Goal: Task Accomplishment & Management: Manage account settings

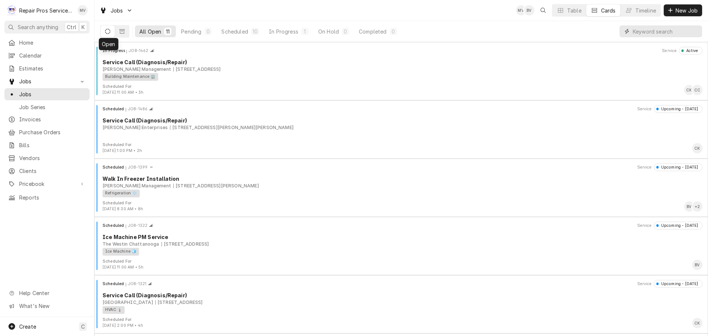
click at [656, 30] on input "Dynamic Content Wrapper" at bounding box center [665, 31] width 66 height 12
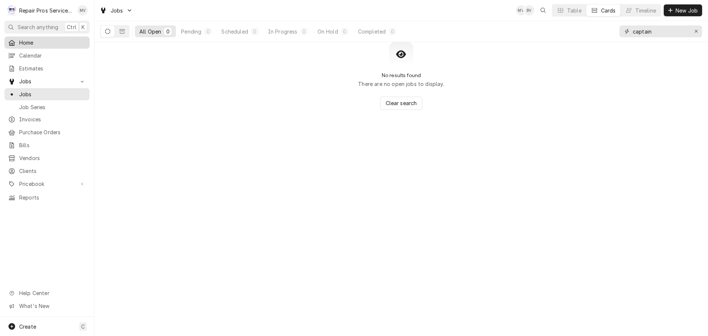
type input "captain"
click at [28, 40] on span "Home" at bounding box center [52, 43] width 67 height 8
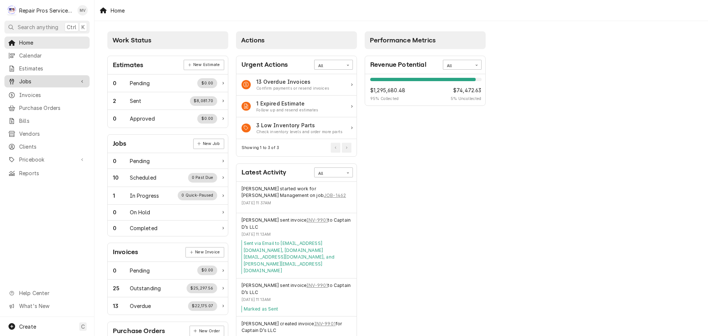
click at [29, 79] on span "Jobs" at bounding box center [47, 81] width 56 height 8
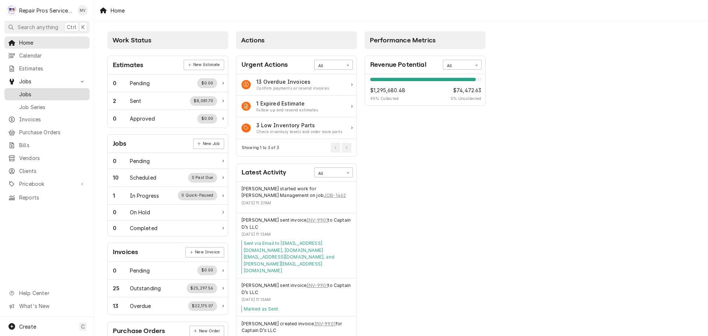
click at [38, 91] on span "Jobs" at bounding box center [52, 94] width 67 height 8
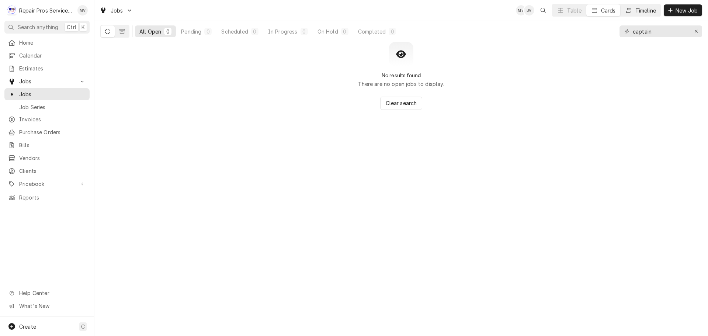
click at [641, 10] on div "Timeline" at bounding box center [645, 11] width 21 height 8
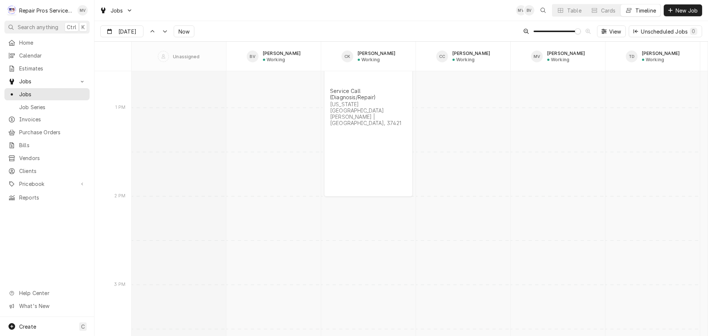
scroll to position [5643, 0]
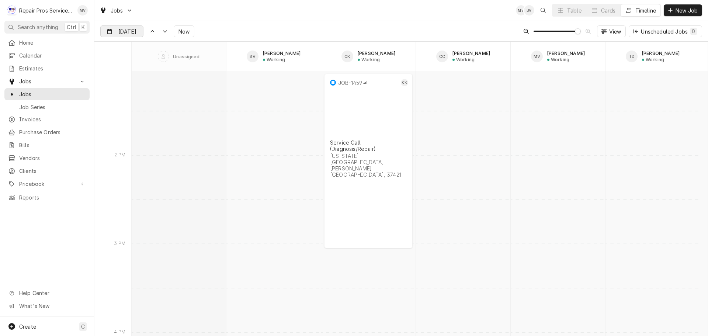
click at [121, 34] on input "Aug 21" at bounding box center [117, 33] width 32 height 14
click at [135, 120] on div "19" at bounding box center [134, 119] width 10 height 10
type input "Aug 19"
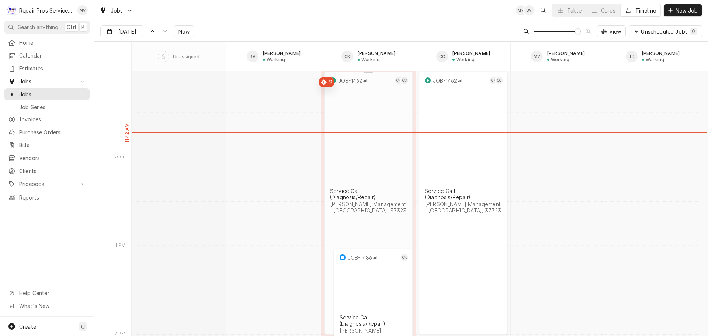
scroll to position [1232, 0]
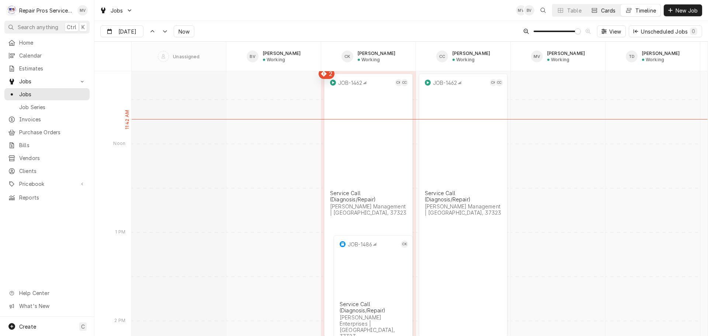
click at [605, 11] on div "Cards" at bounding box center [608, 11] width 15 height 8
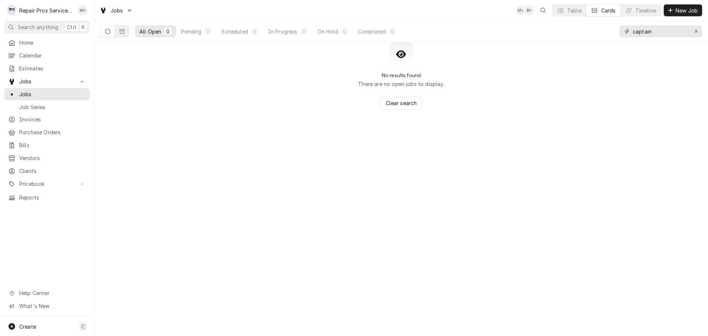
drag, startPoint x: 659, startPoint y: 32, endPoint x: 607, endPoint y: 32, distance: 52.3
click at [607, 33] on div "All Open 0 Pending 0 Scheduled 0 In Progress 0 On Hold 0 Completed 0 captain" at bounding box center [400, 31] width 601 height 21
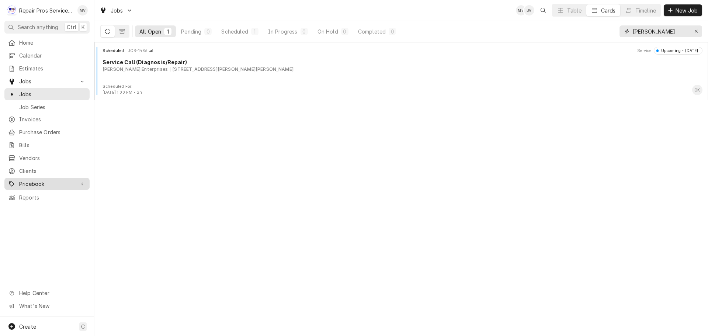
type input "mcgrady"
click at [34, 180] on span "Pricebook" at bounding box center [47, 184] width 56 height 8
click at [31, 206] on span "Parts & Materials" at bounding box center [52, 210] width 67 height 8
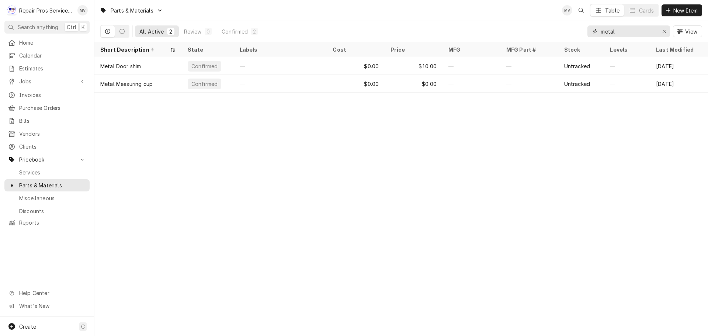
drag, startPoint x: 619, startPoint y: 32, endPoint x: 573, endPoint y: 29, distance: 46.5
click at [573, 29] on div "All Active 2 Review 0 Confirmed 2 metal View" at bounding box center [400, 31] width 601 height 21
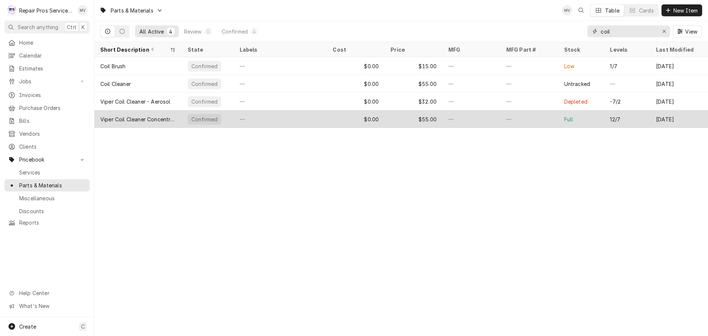
type input "coil"
click at [300, 124] on div "—" at bounding box center [280, 119] width 93 height 18
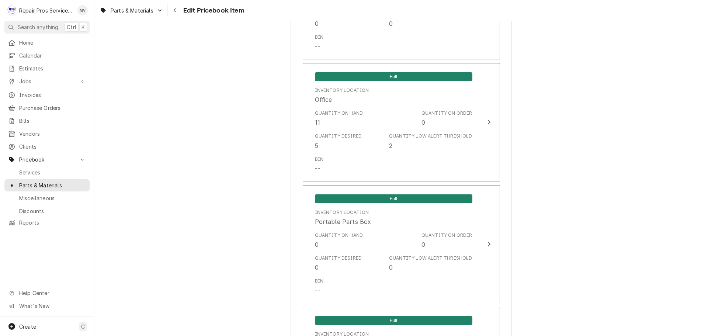
scroll to position [700, 0]
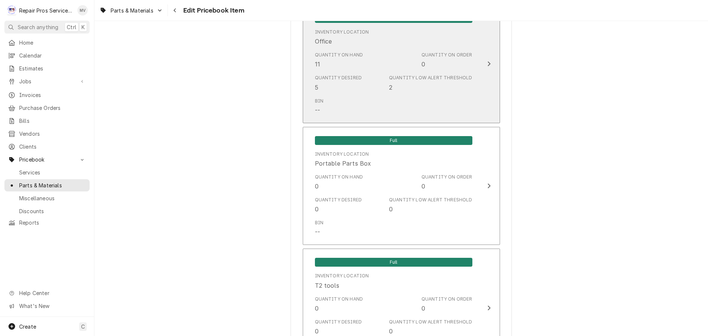
click at [487, 64] on icon "Update Inventory Level" at bounding box center [489, 64] width 4 height 6
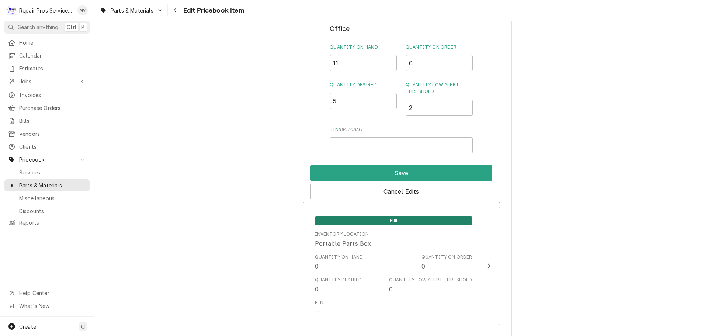
scroll to position [626, 0]
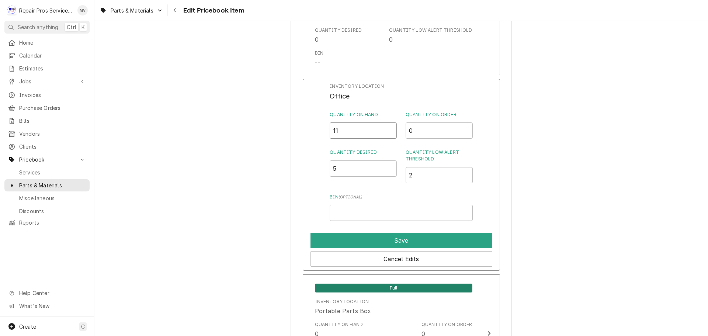
drag, startPoint x: 348, startPoint y: 131, endPoint x: 321, endPoint y: 130, distance: 26.9
click at [315, 126] on div "Inventory Location Office Quantity on Hand 11 Quantity on Order 0 Quantity Desi…" at bounding box center [401, 175] width 197 height 192
type input "7"
click at [417, 240] on button "Save" at bounding box center [401, 240] width 182 height 15
type textarea "x"
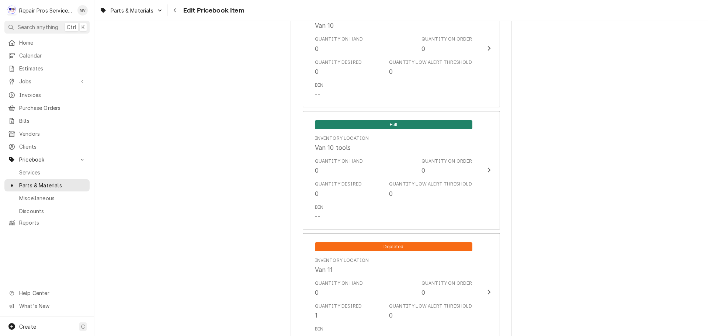
scroll to position [1142, 0]
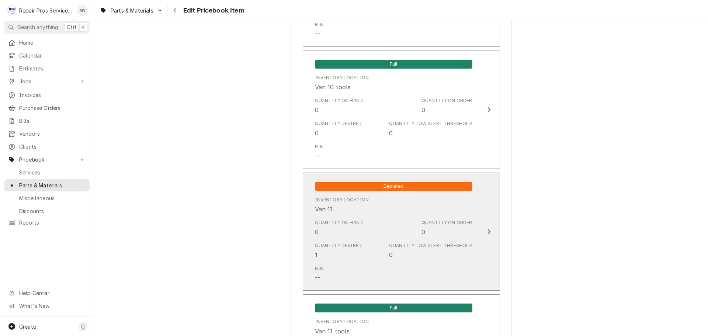
click at [487, 231] on icon "Update Inventory Level" at bounding box center [488, 231] width 3 height 5
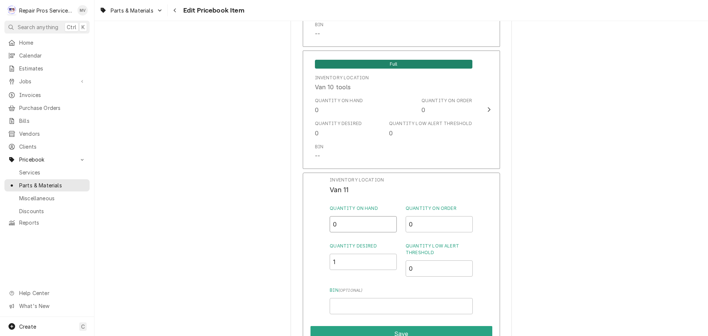
drag, startPoint x: 333, startPoint y: 222, endPoint x: 324, endPoint y: 222, distance: 8.9
click at [324, 222] on div "Inventory Location Van 11 Quantity on Hand 0 Quantity on Order 0 Quantity Desir…" at bounding box center [401, 268] width 197 height 192
type input "4"
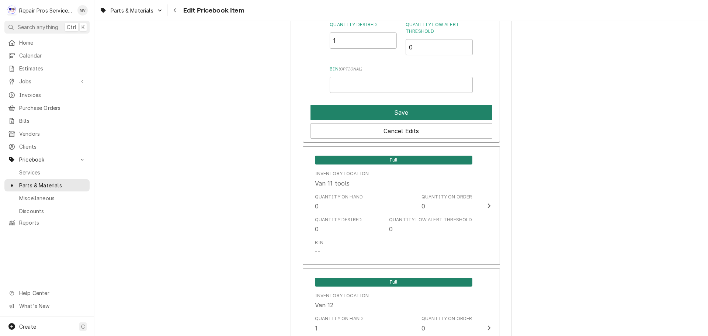
click at [397, 112] on button "Save" at bounding box center [401, 112] width 182 height 15
type textarea "x"
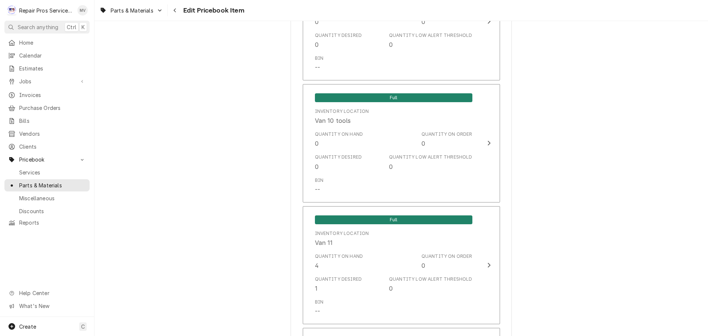
scroll to position [1145, 0]
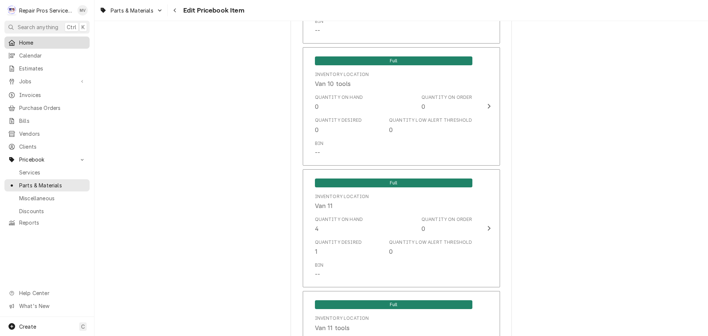
click at [29, 39] on span "Home" at bounding box center [52, 43] width 67 height 8
